Goal: Transaction & Acquisition: Subscribe to service/newsletter

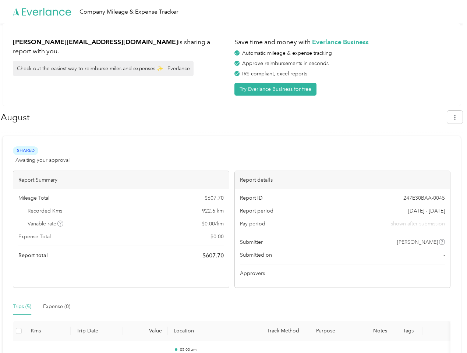
click at [235, 177] on div "Report details" at bounding box center [342, 180] width 215 height 18
click at [233, 12] on div "Company Mileage & Expense Tracker" at bounding box center [231, 12] width 463 height 24
click at [277, 89] on button "Try Everlance Business for free" at bounding box center [275, 89] width 82 height 13
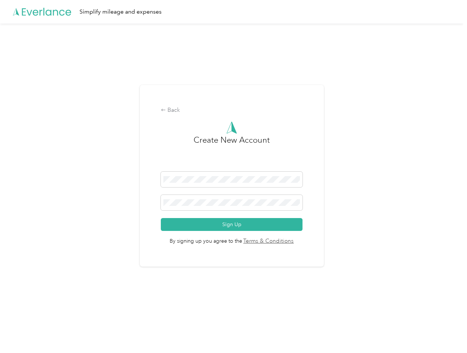
click at [223, 117] on div "Back Create New Account Sign Up By signing up you agree to the Terms & Conditio…" at bounding box center [232, 176] width 184 height 182
click at [458, 117] on div "Back Create New Account Sign Up By signing up you agree to the Terms & Conditio…" at bounding box center [231, 179] width 463 height 311
click at [61, 224] on div "Back Create New Account Sign Up By signing up you agree to the Terms & Conditio…" at bounding box center [231, 179] width 463 height 311
click at [290, 242] on link "Terms & Conditions" at bounding box center [268, 241] width 52 height 8
click at [22, 307] on div "Back Create New Account Sign Up By signing up you agree to the Terms & Conditio…" at bounding box center [231, 179] width 463 height 311
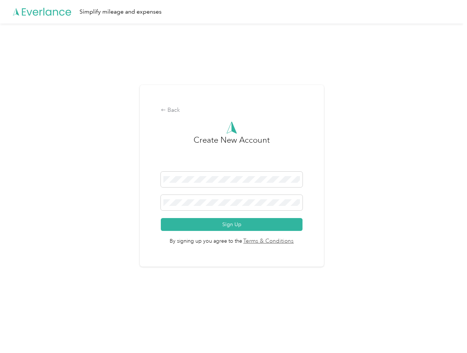
click at [57, 307] on div "Back Create New Account Sign Up By signing up you agree to the Terms & Conditio…" at bounding box center [231, 179] width 463 height 311
click at [19, 331] on div "Back Create New Account Sign Up By signing up you agree to the Terms & Conditio…" at bounding box center [231, 179] width 463 height 311
